Goal: Task Accomplishment & Management: Complete application form

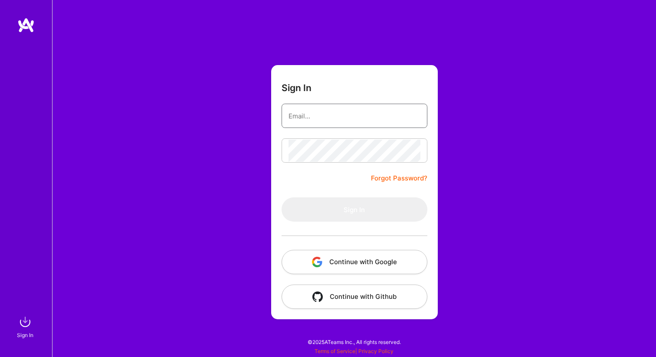
type input "[EMAIL_ADDRESS][DOMAIN_NAME]"
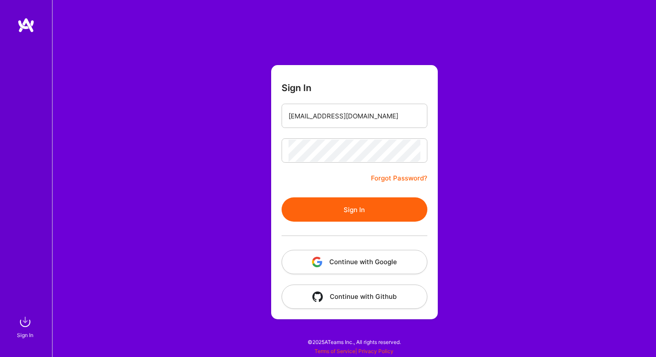
click at [336, 205] on button "Sign In" at bounding box center [355, 209] width 146 height 24
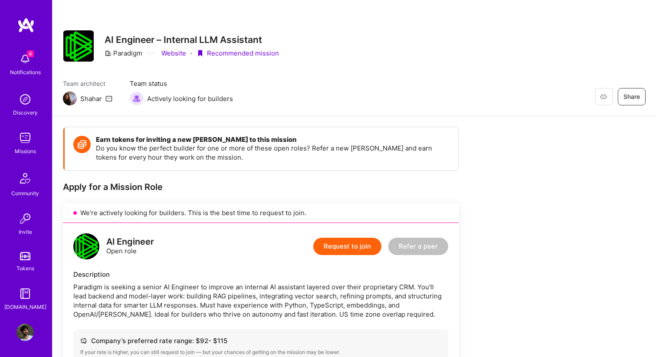
click at [25, 61] on img at bounding box center [24, 58] width 17 height 17
click at [28, 56] on div "4 Notifications Discovery Missions Community Invite Tokens [DOMAIN_NAME]" at bounding box center [26, 180] width 52 height 263
click at [26, 20] on img at bounding box center [25, 25] width 17 height 16
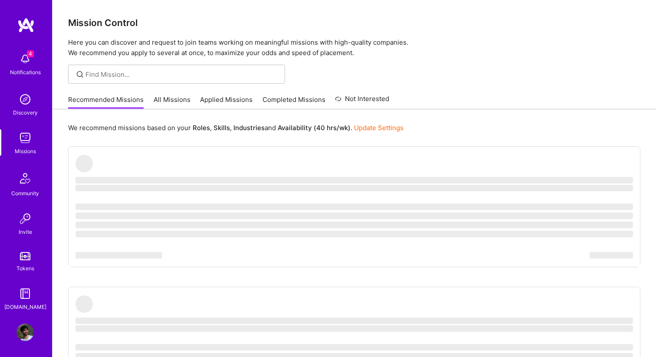
click at [213, 96] on link "Applied Missions" at bounding box center [226, 102] width 52 height 14
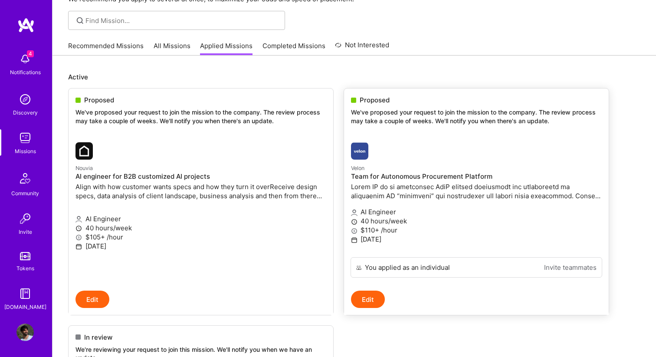
scroll to position [50, 0]
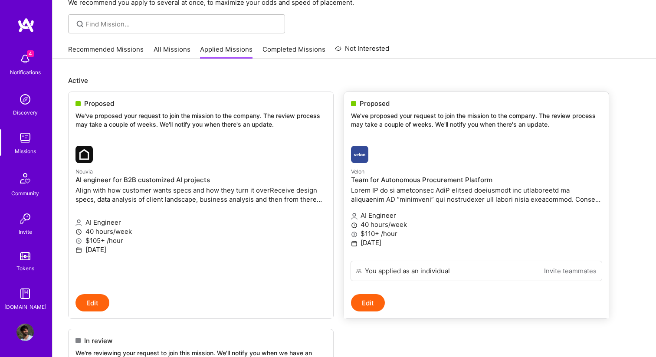
click at [461, 177] on h4 "Team for Autonomous Procurement Platform" at bounding box center [476, 180] width 251 height 8
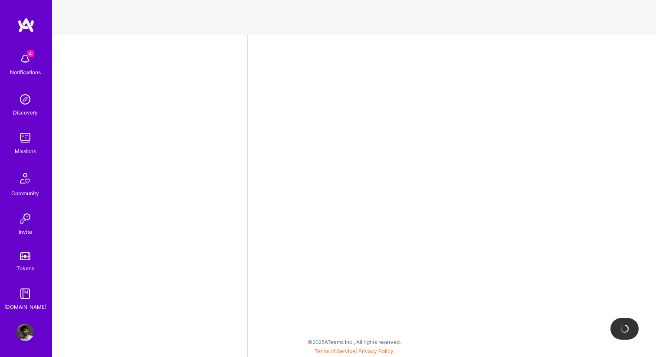
select select "IL"
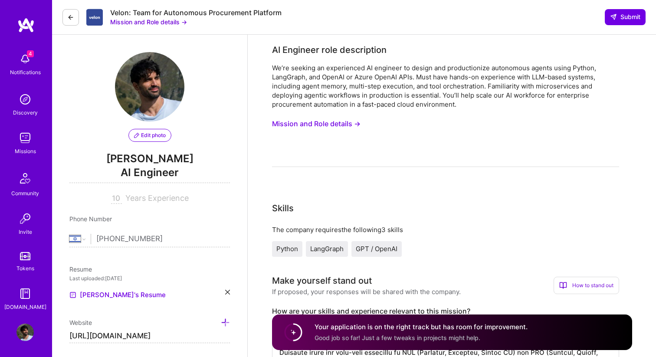
click at [321, 125] on button "Mission and Role details →" at bounding box center [316, 124] width 88 height 16
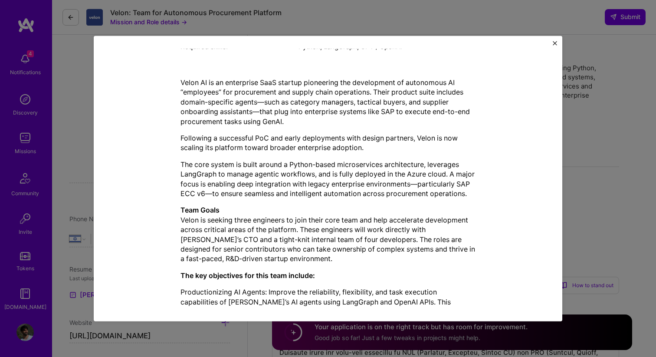
scroll to position [182, 0]
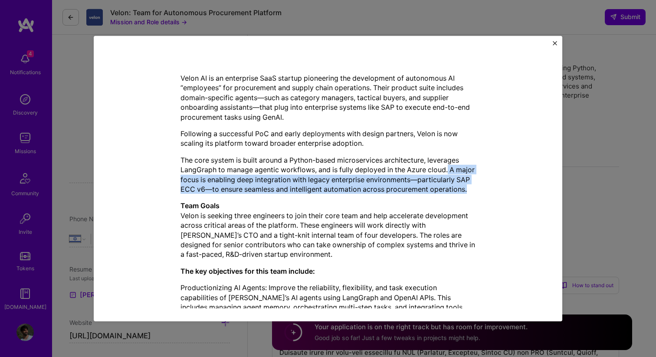
drag, startPoint x: 449, startPoint y: 172, endPoint x: 449, endPoint y: 202, distance: 29.9
click at [449, 194] on p "The core system is built around a Python-based microservices architecture, leve…" at bounding box center [327, 174] width 295 height 39
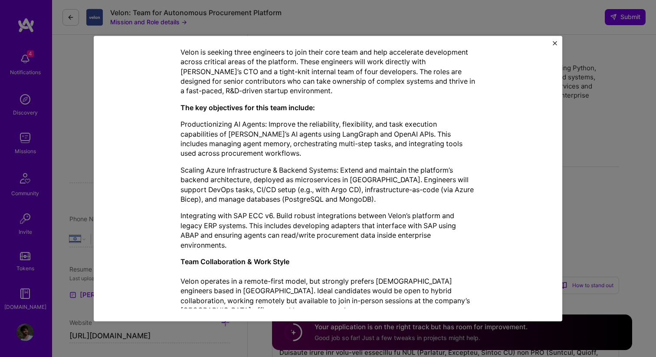
scroll to position [345, 0]
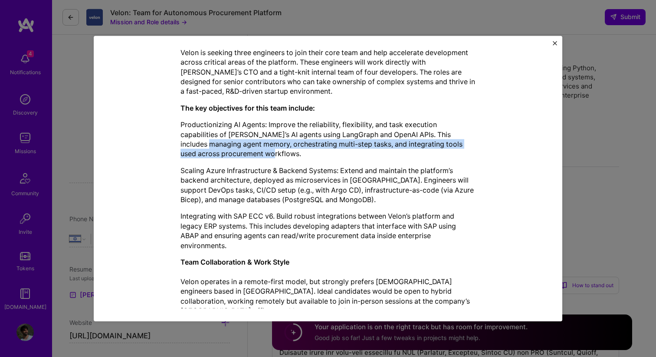
drag, startPoint x: 212, startPoint y: 151, endPoint x: 317, endPoint y: 166, distance: 106.1
click at [317, 159] on p "Productionizing AI Agents: Improve the reliability, flexibility, and task execu…" at bounding box center [327, 139] width 295 height 39
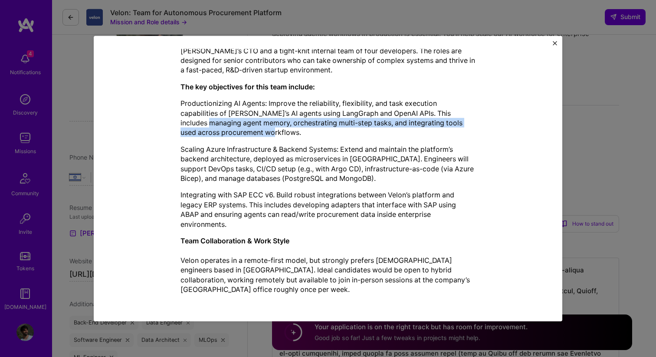
scroll to position [62, 0]
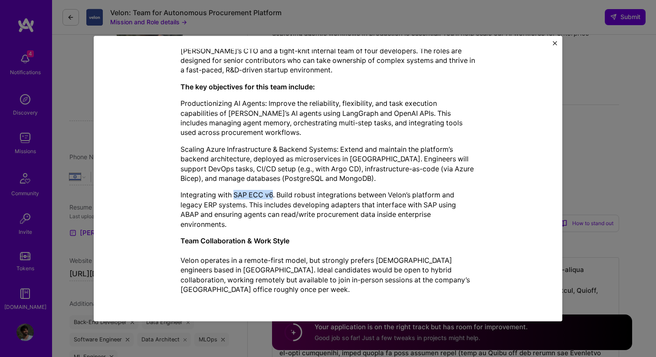
drag, startPoint x: 235, startPoint y: 195, endPoint x: 272, endPoint y: 195, distance: 37.7
click at [272, 195] on p "Integrating with SAP ECC v6. Build robust integrations between Velon’s platform…" at bounding box center [327, 209] width 295 height 39
click at [369, 195] on p "Integrating with SAP ECC v6. Build robust integrations between Velon’s platform…" at bounding box center [327, 209] width 295 height 39
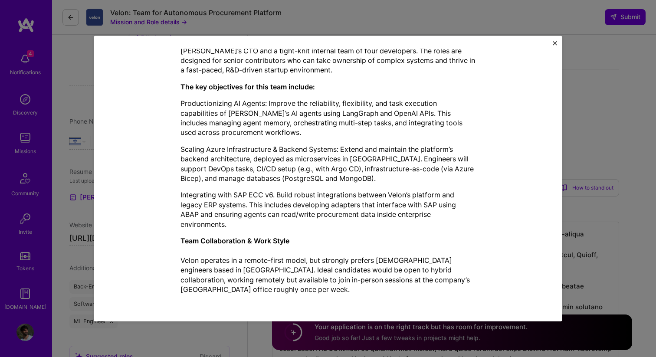
scroll to position [96, 0]
click at [554, 41] on img "Close" at bounding box center [555, 43] width 4 height 4
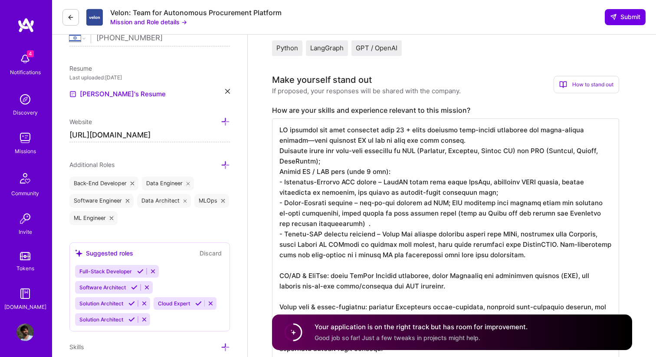
scroll to position [0, 0]
